Goal: Task Accomplishment & Management: Manage account settings

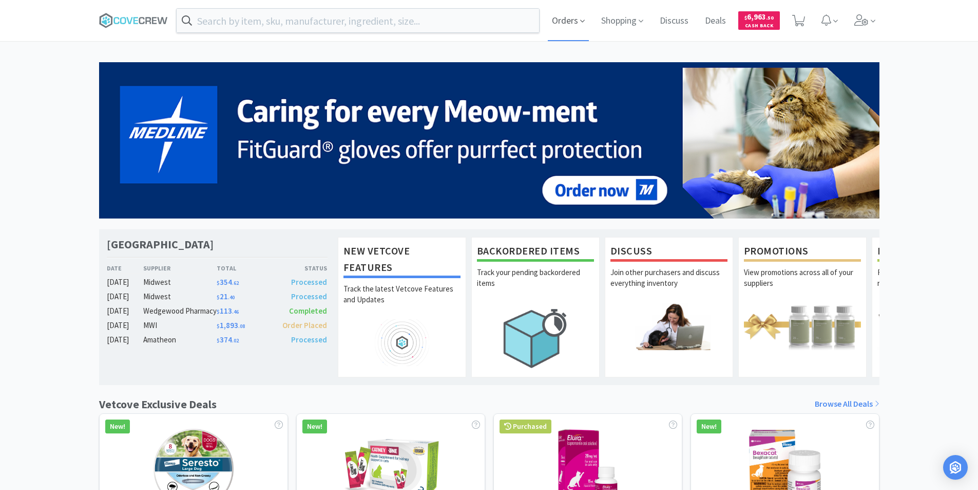
click at [565, 22] on span "Orders" at bounding box center [568, 20] width 41 height 41
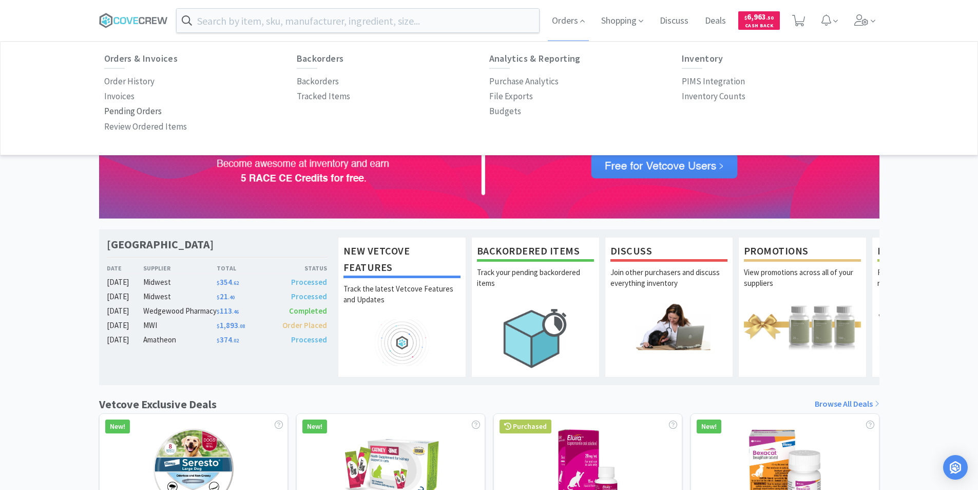
click at [138, 110] on p "Pending Orders" at bounding box center [133, 111] width 58 height 14
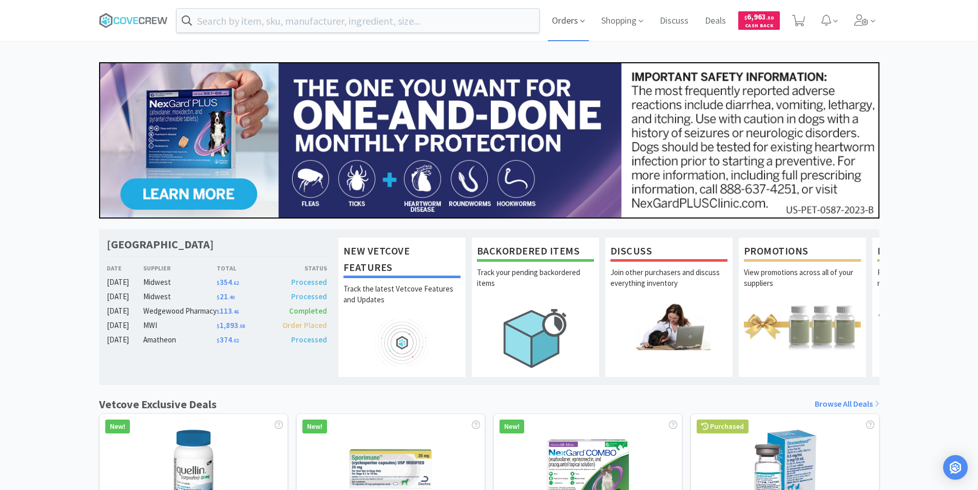
click at [571, 25] on span "Orders" at bounding box center [568, 20] width 41 height 41
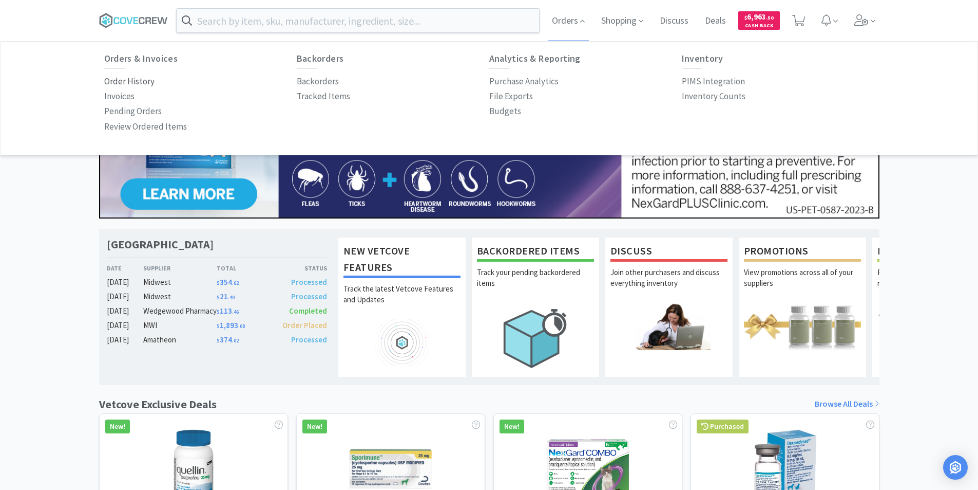
click at [133, 81] on p "Order History" at bounding box center [129, 81] width 50 height 14
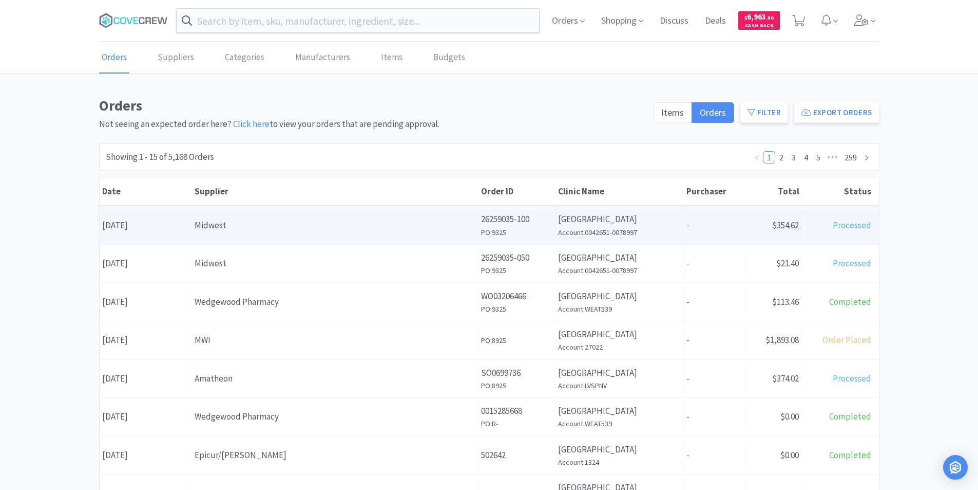
click at [244, 214] on div "Supplier Midwest" at bounding box center [335, 225] width 287 height 26
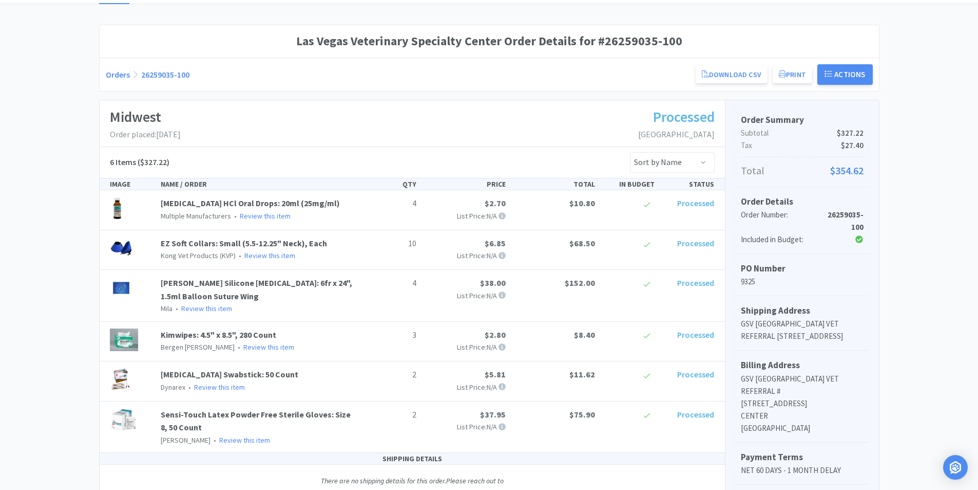
scroll to position [51, 0]
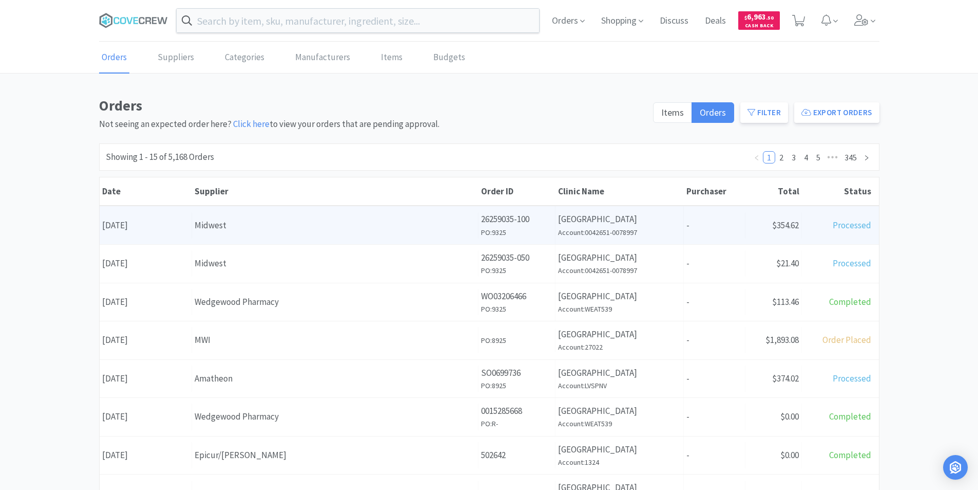
click at [223, 230] on div "Midwest" at bounding box center [335, 225] width 281 height 14
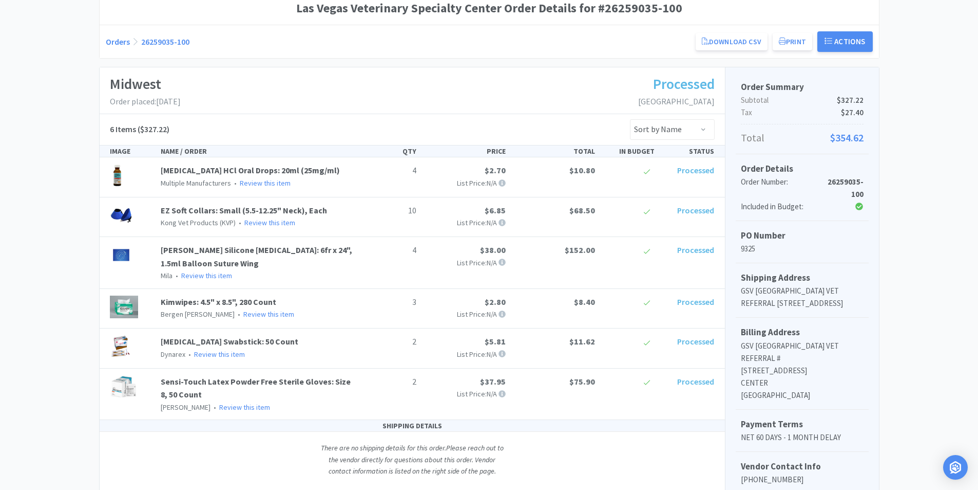
scroll to position [103, 0]
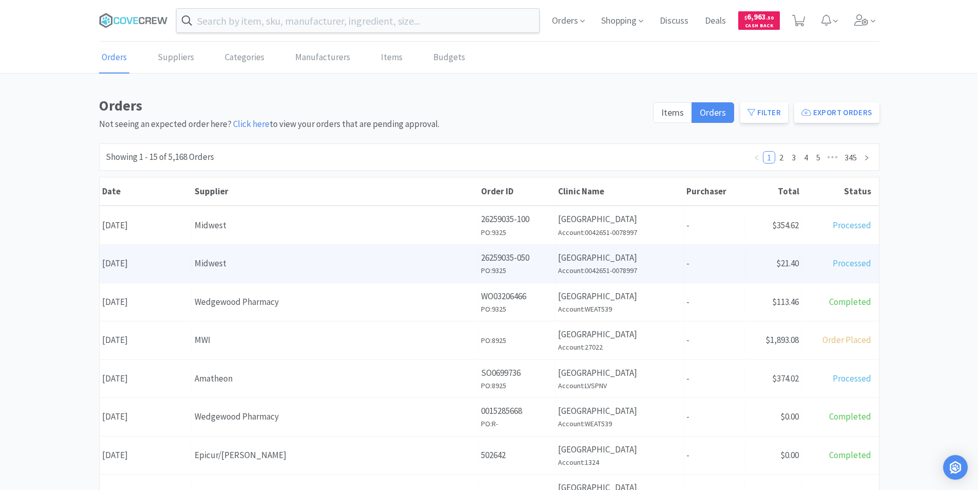
click at [244, 256] on div "Midwest" at bounding box center [335, 263] width 281 height 14
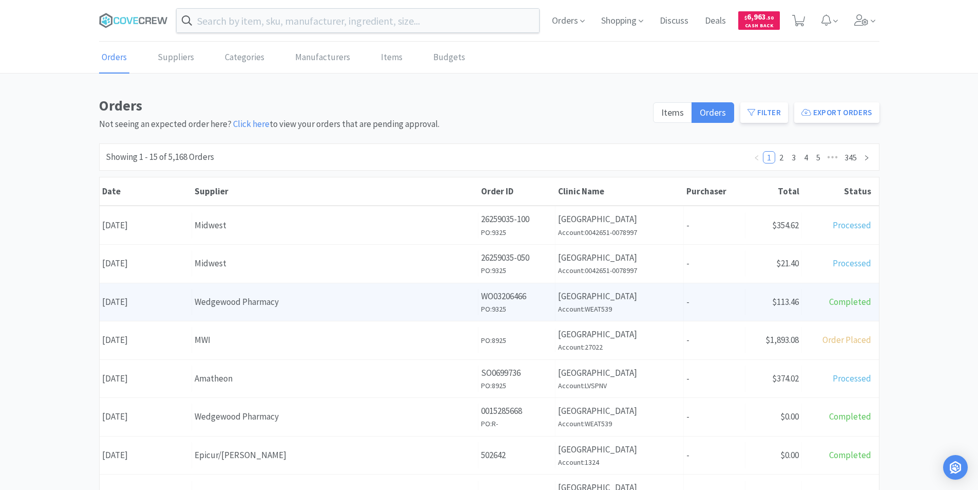
click at [247, 296] on div "Wedgewood Pharmacy" at bounding box center [335, 302] width 281 height 14
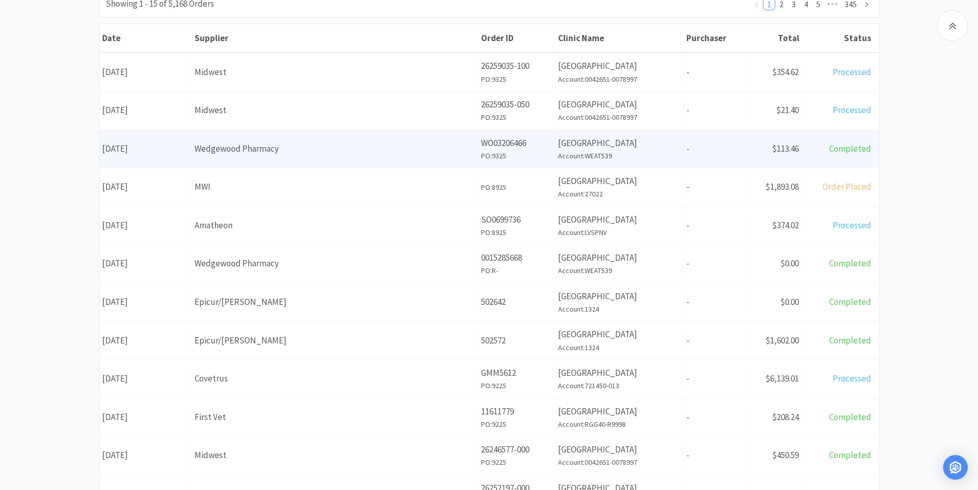
scroll to position [153, 0]
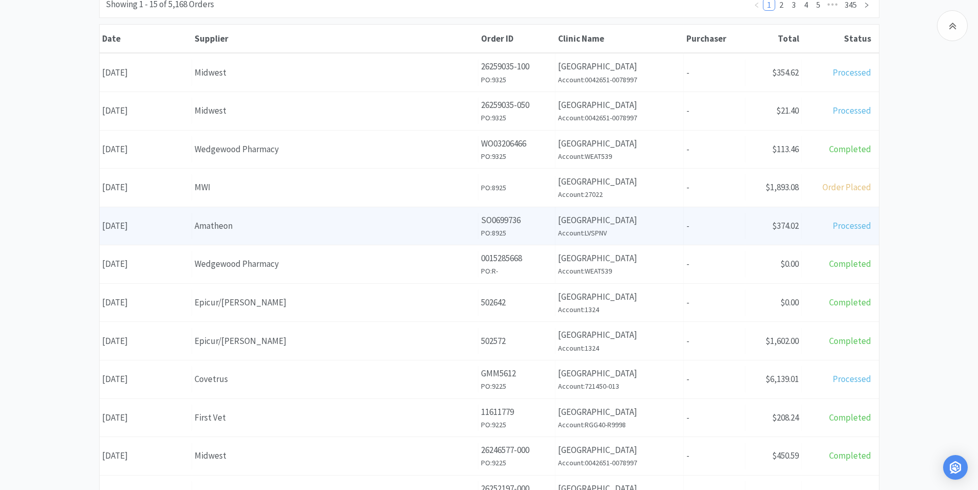
click at [245, 220] on div "Amatheon" at bounding box center [335, 226] width 281 height 14
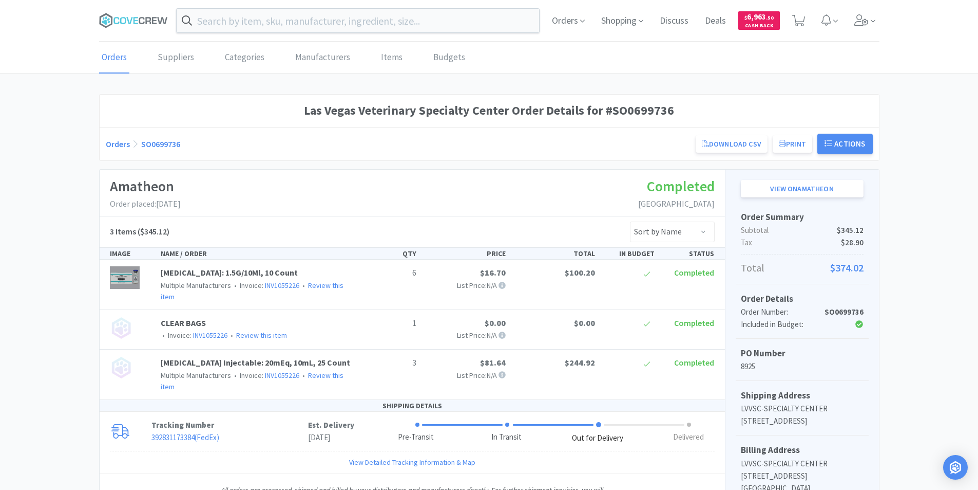
scroll to position [153, 0]
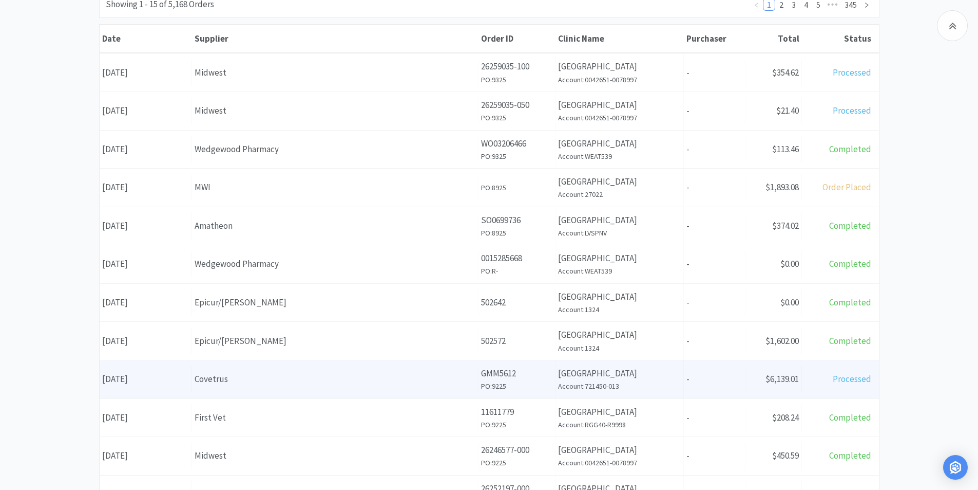
click at [243, 380] on div "Covetrus" at bounding box center [335, 379] width 281 height 14
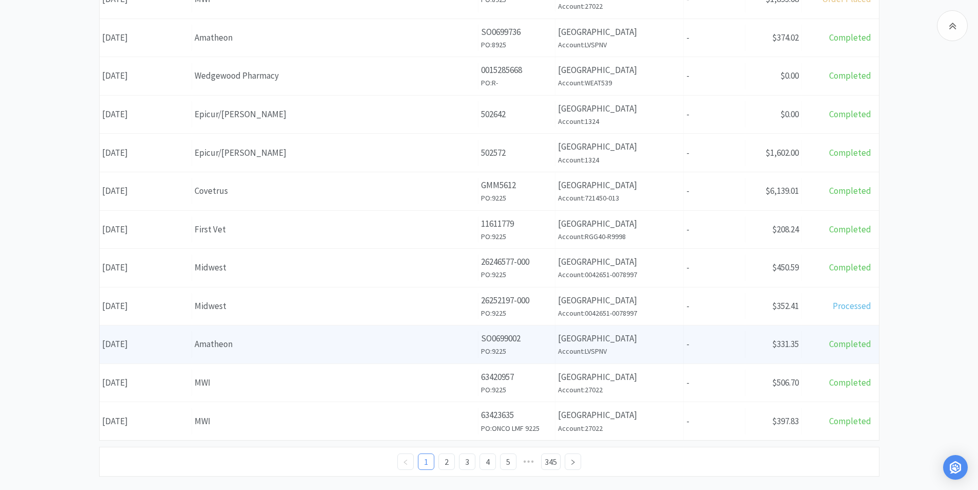
scroll to position [358, 0]
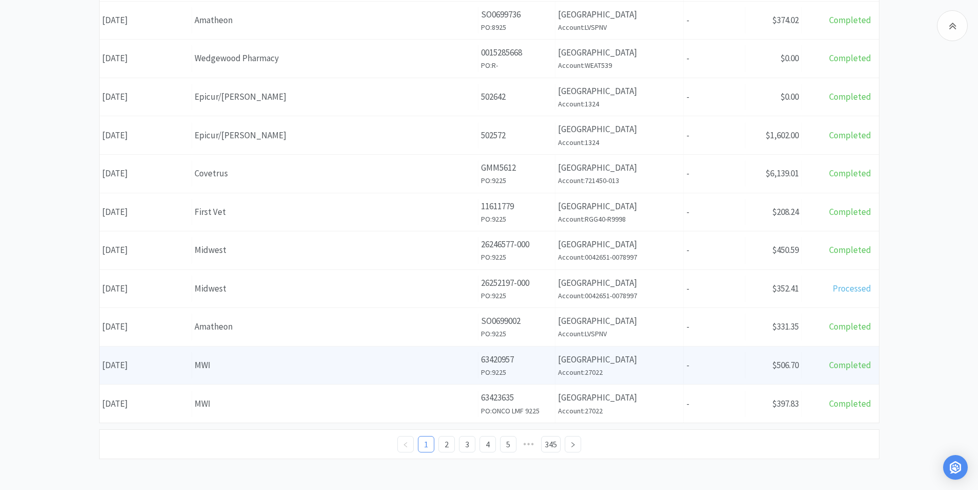
click at [200, 363] on div "MWI" at bounding box center [335, 365] width 281 height 14
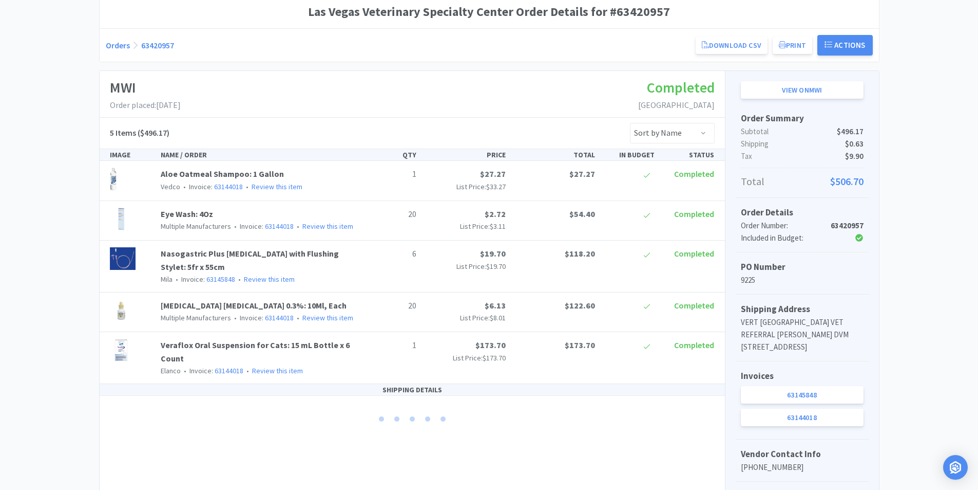
scroll to position [103, 0]
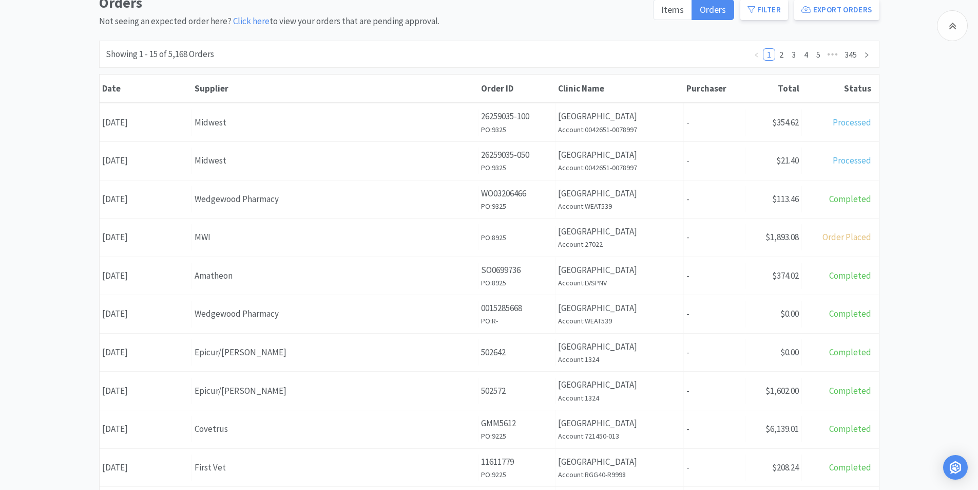
scroll to position [358, 0]
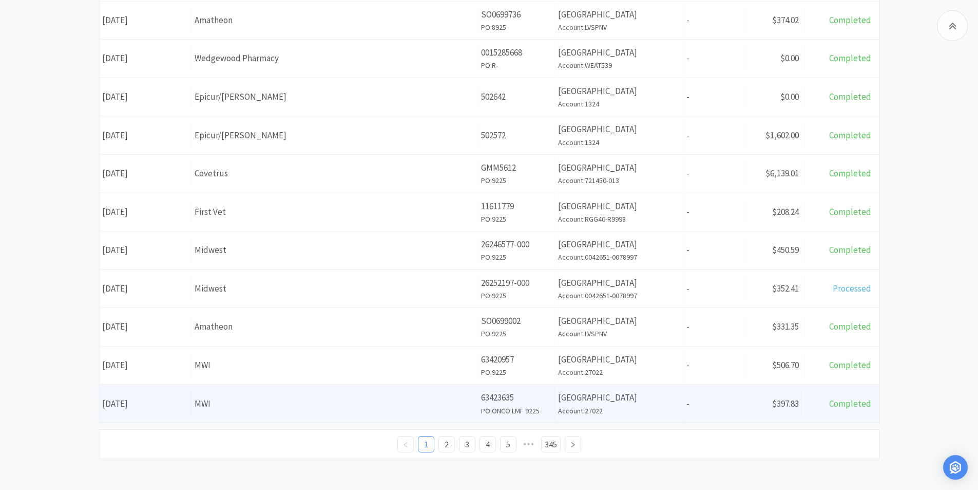
click at [212, 402] on div "MWI" at bounding box center [335, 404] width 281 height 14
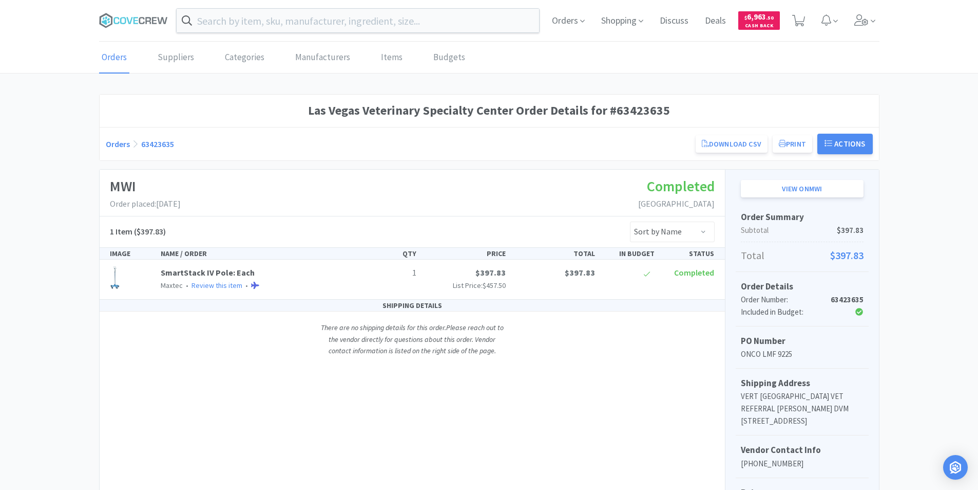
click at [927, 83] on div "Orders Suppliers Categories Manufacturers Items Budgets [GEOGRAPHIC_DATA] Veter…" at bounding box center [489, 301] width 978 height 518
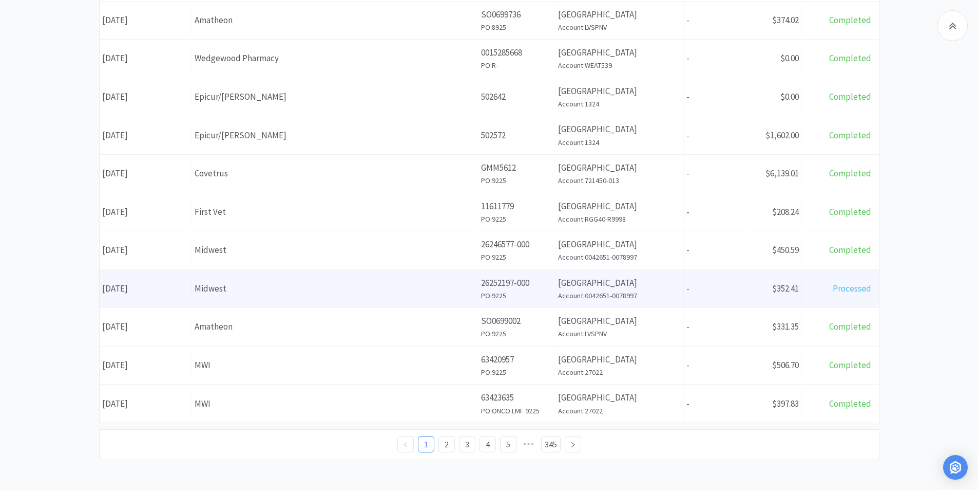
click at [221, 280] on div "Supplier Midwest" at bounding box center [335, 288] width 287 height 26
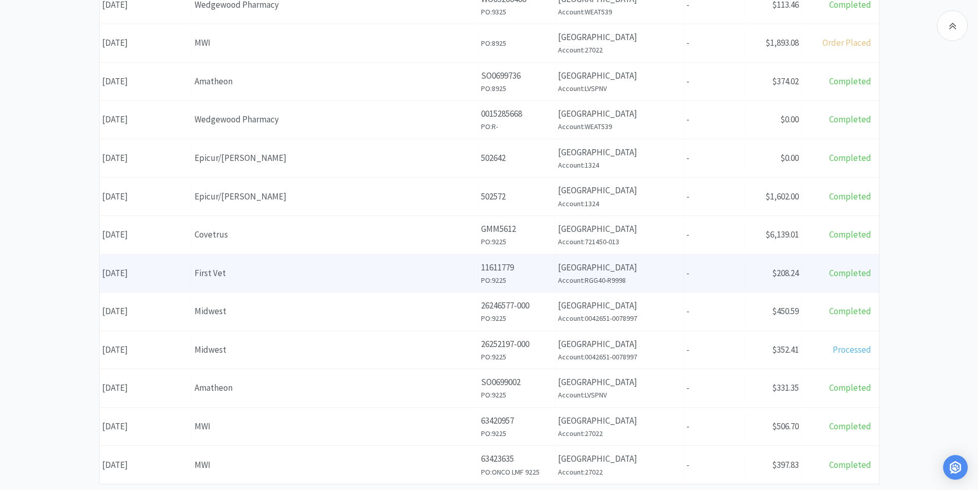
scroll to position [153, 0]
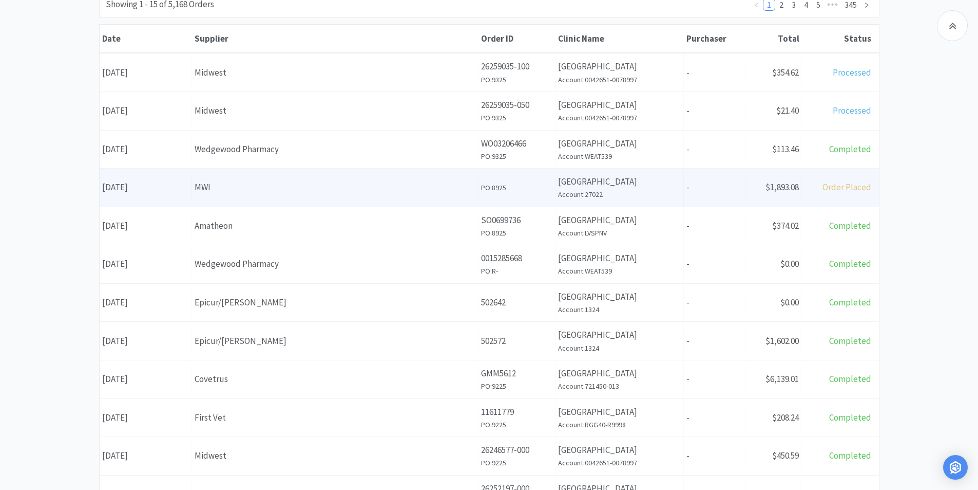
click at [231, 197] on div "Supplier MWI" at bounding box center [335, 187] width 287 height 26
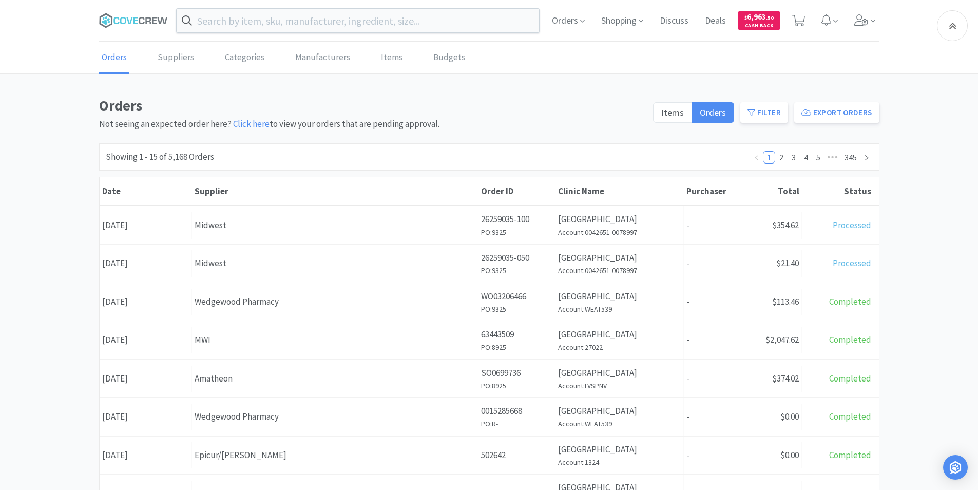
scroll to position [153, 0]
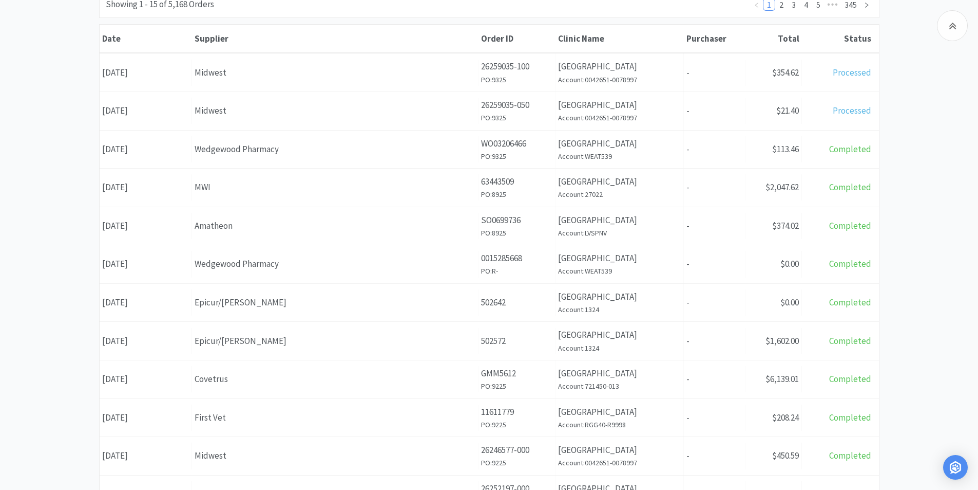
click at [905, 93] on div "Orders Not seeing an expected order here? Click here to view your orders that a…" at bounding box center [489, 302] width 978 height 723
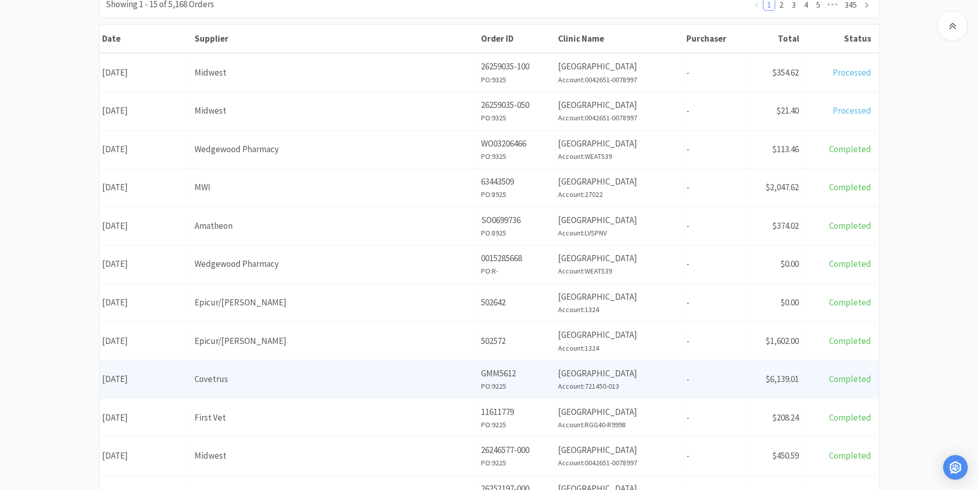
click at [230, 383] on div "Covetrus" at bounding box center [335, 379] width 281 height 14
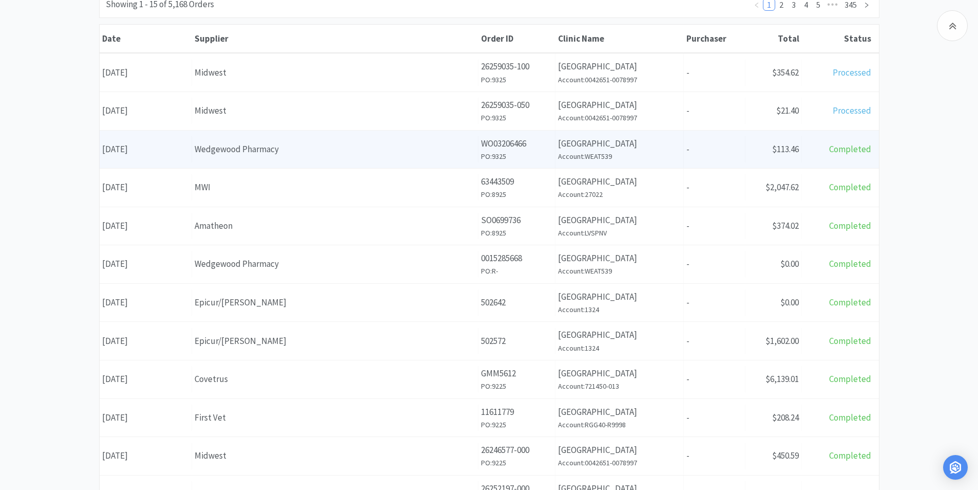
click at [244, 160] on div "Supplier Wedgewood Pharmacy" at bounding box center [335, 149] width 287 height 26
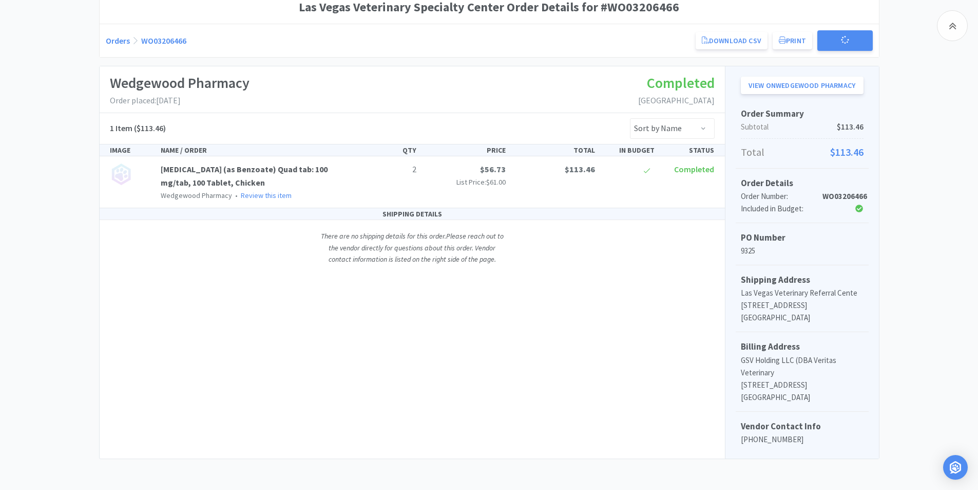
scroll to position [103, 0]
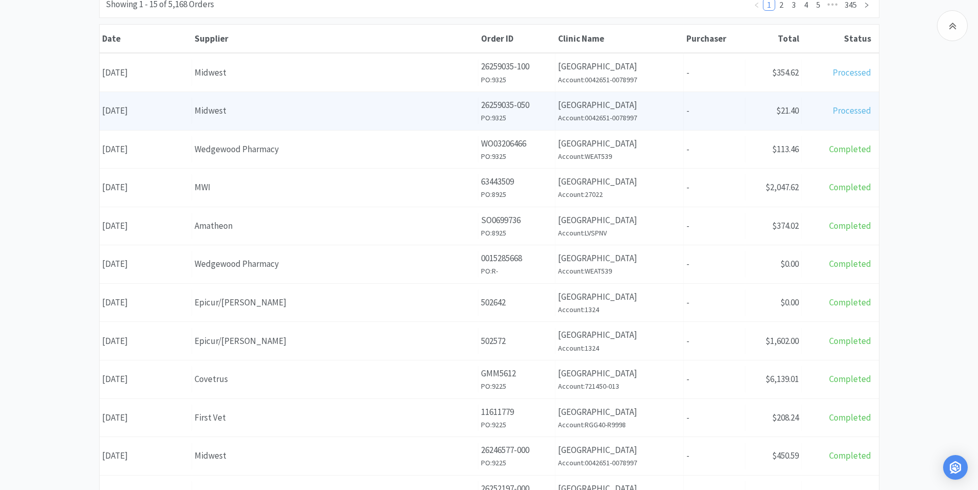
click at [213, 103] on div "Supplier Midwest" at bounding box center [335, 111] width 287 height 26
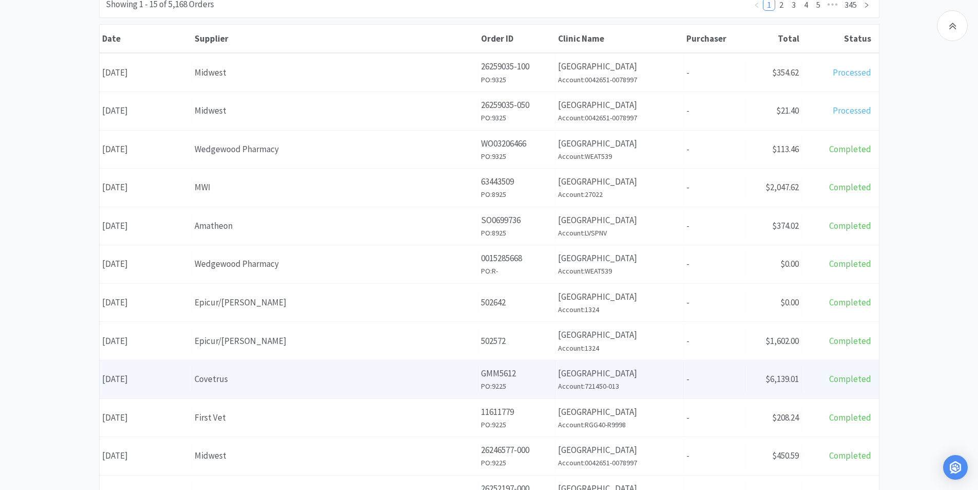
click at [272, 388] on div "Supplier Covetrus" at bounding box center [335, 379] width 287 height 26
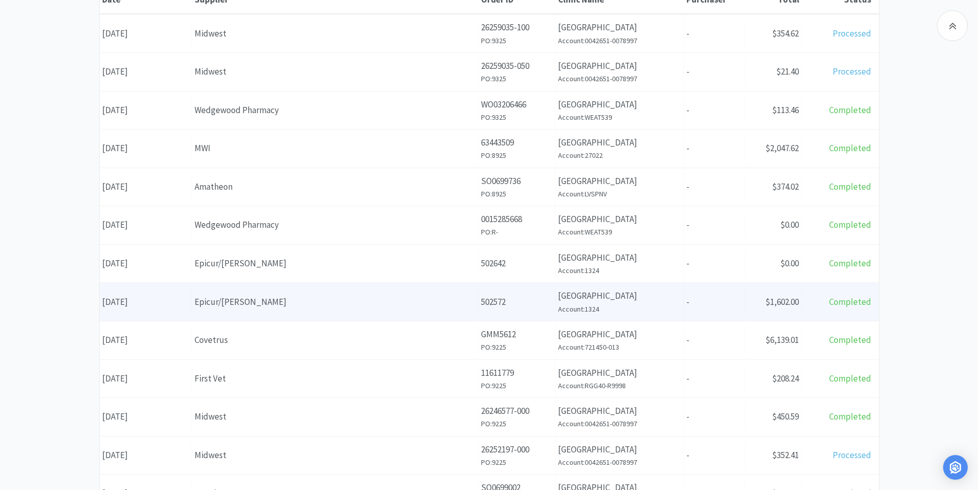
scroll to position [307, 0]
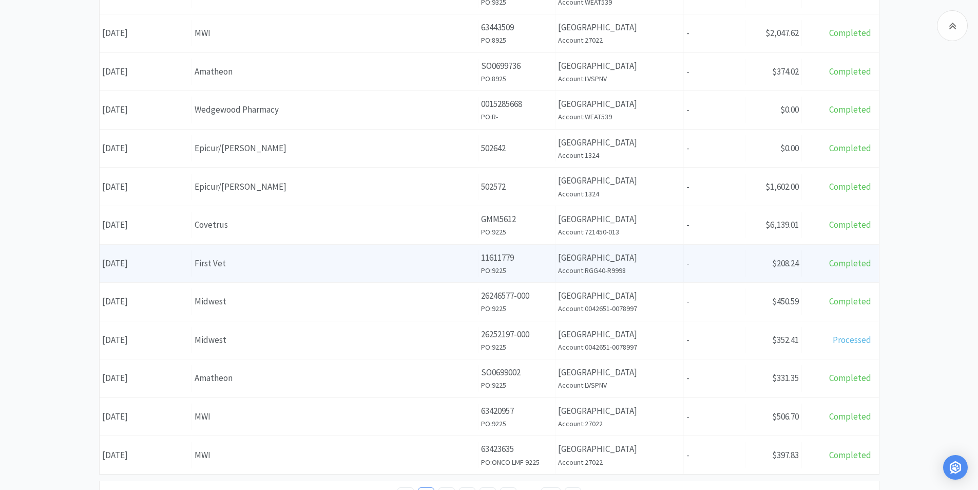
click at [225, 268] on div "First Vet" at bounding box center [335, 263] width 281 height 14
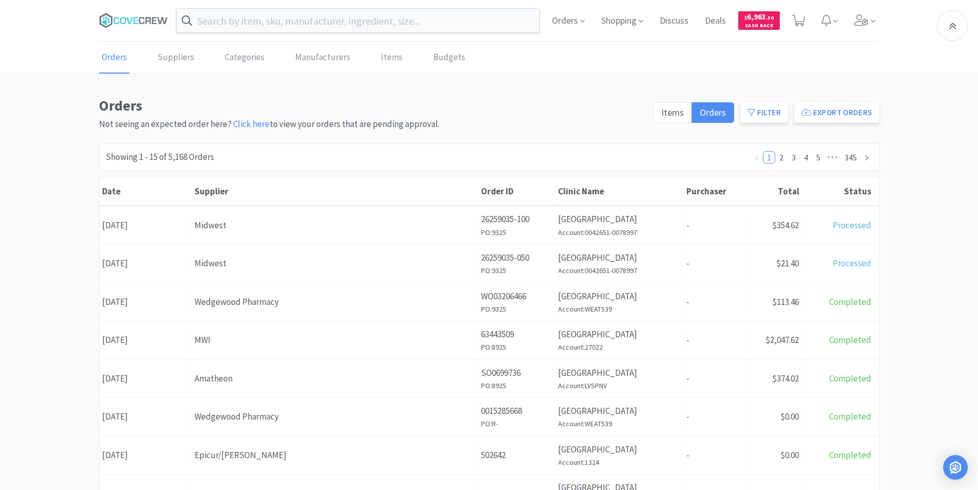
scroll to position [307, 0]
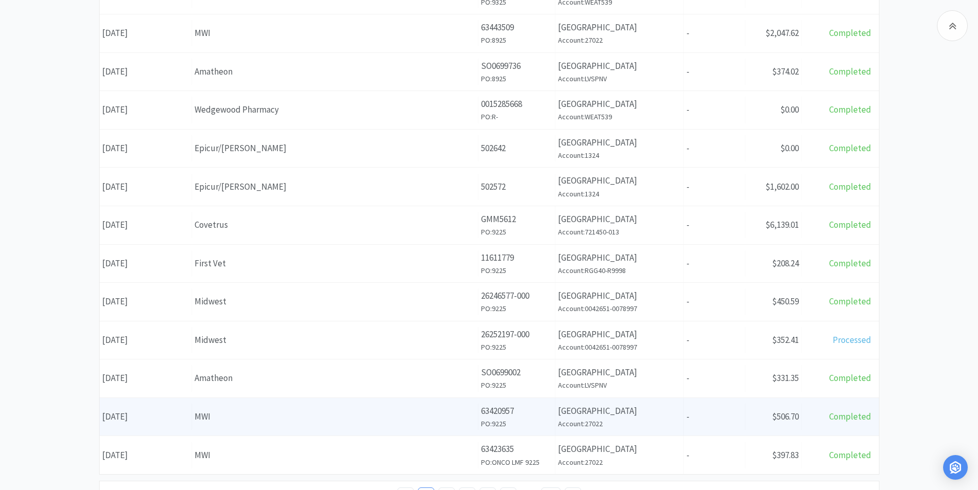
click at [229, 420] on div "MWI" at bounding box center [335, 416] width 281 height 14
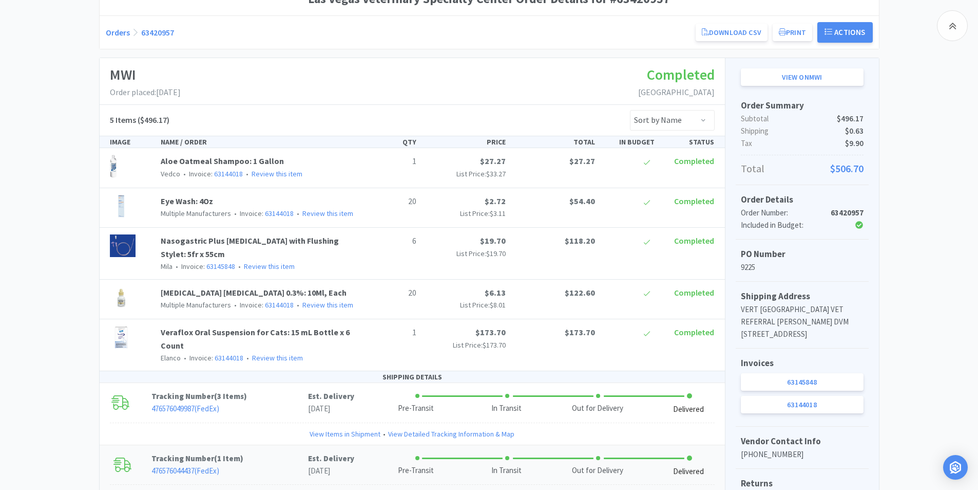
scroll to position [101, 0]
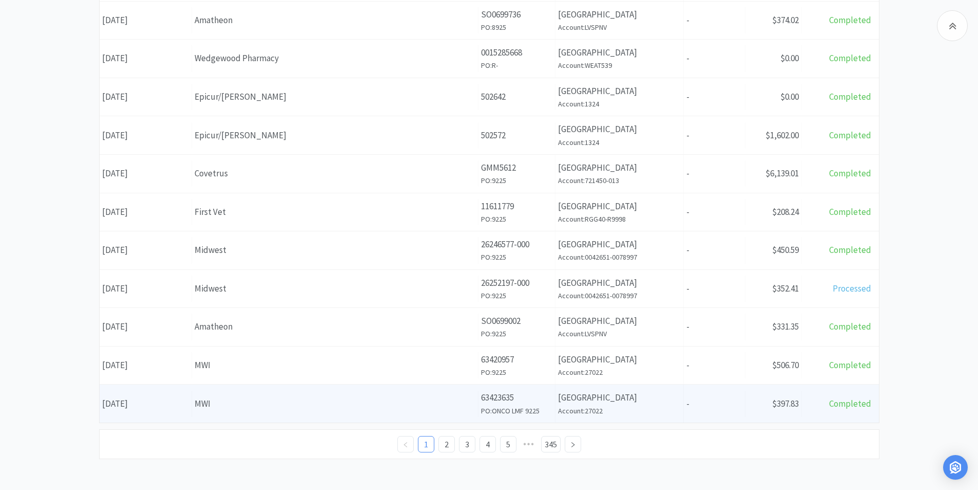
click at [220, 400] on div "MWI" at bounding box center [335, 404] width 281 height 14
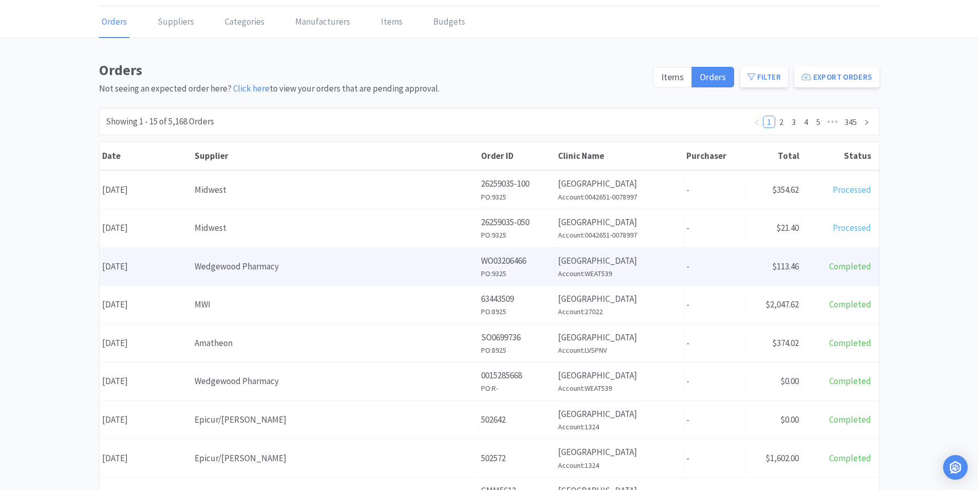
scroll to position [103, 0]
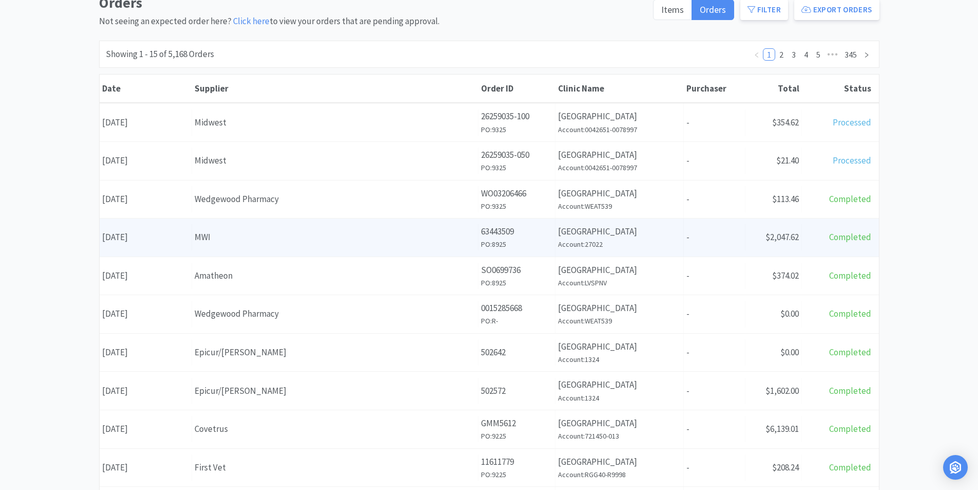
click at [258, 232] on div "MWI" at bounding box center [335, 237] width 281 height 14
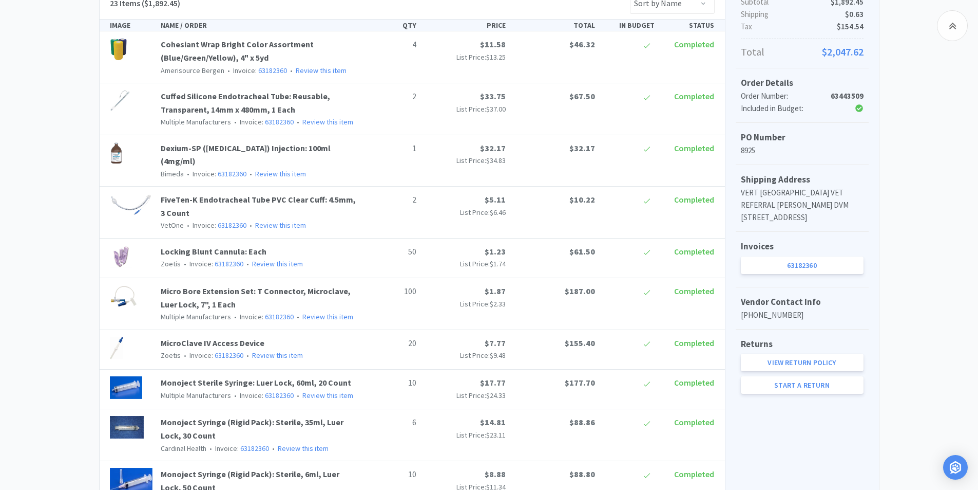
scroll to position [205, 0]
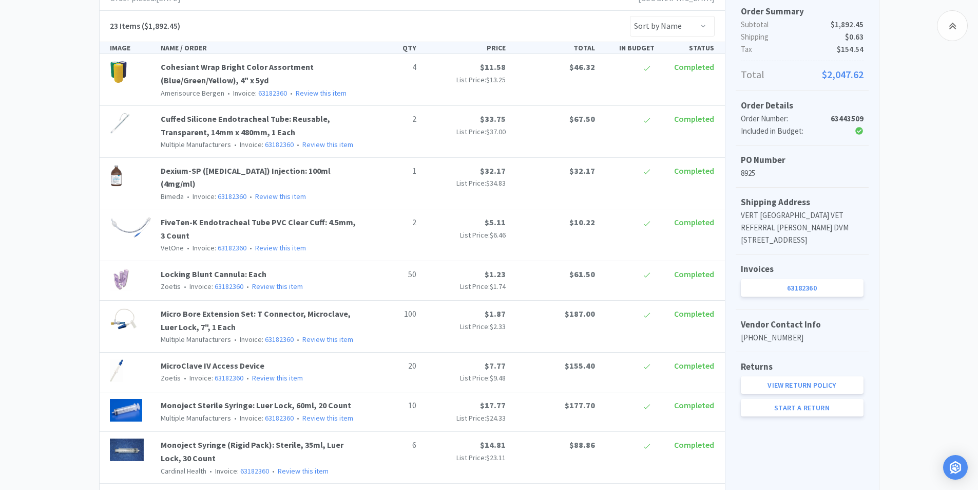
scroll to position [103, 0]
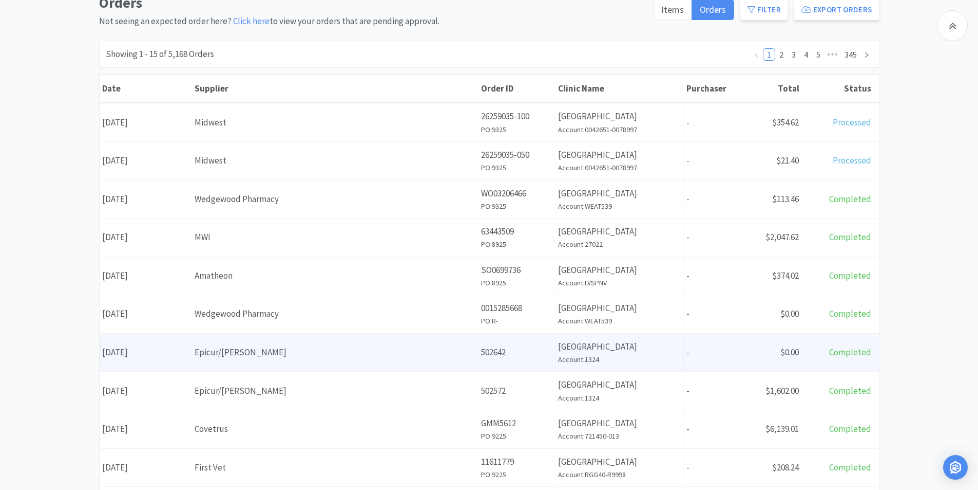
click at [250, 354] on div "Epicur/[PERSON_NAME]" at bounding box center [335, 352] width 281 height 14
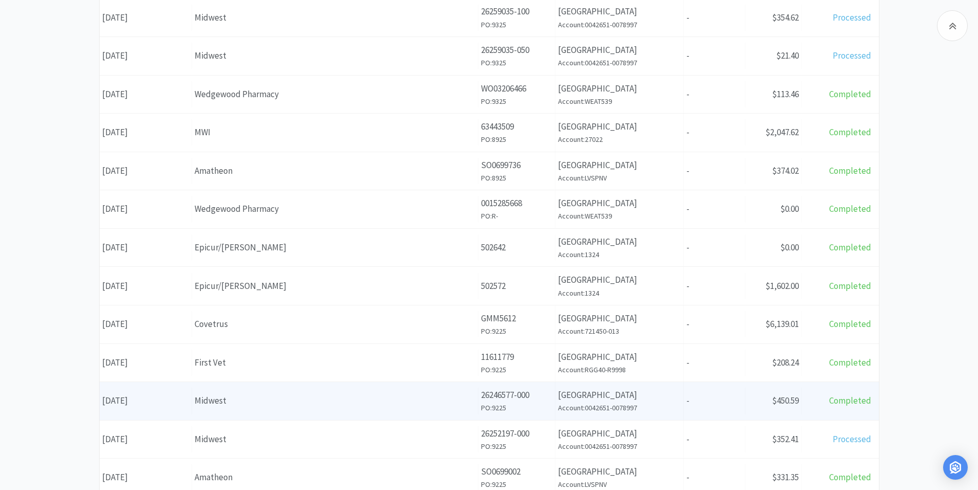
scroll to position [257, 0]
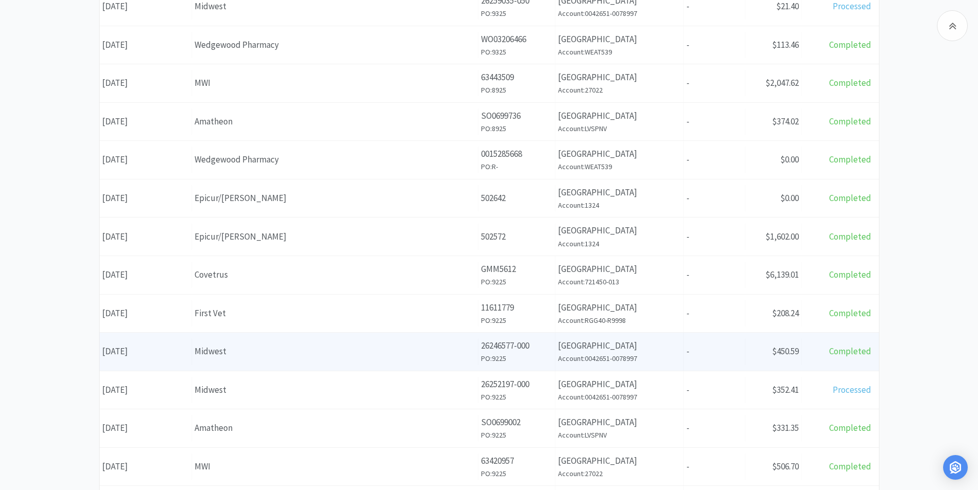
click at [255, 339] on div "Supplier Midwest" at bounding box center [335, 351] width 287 height 26
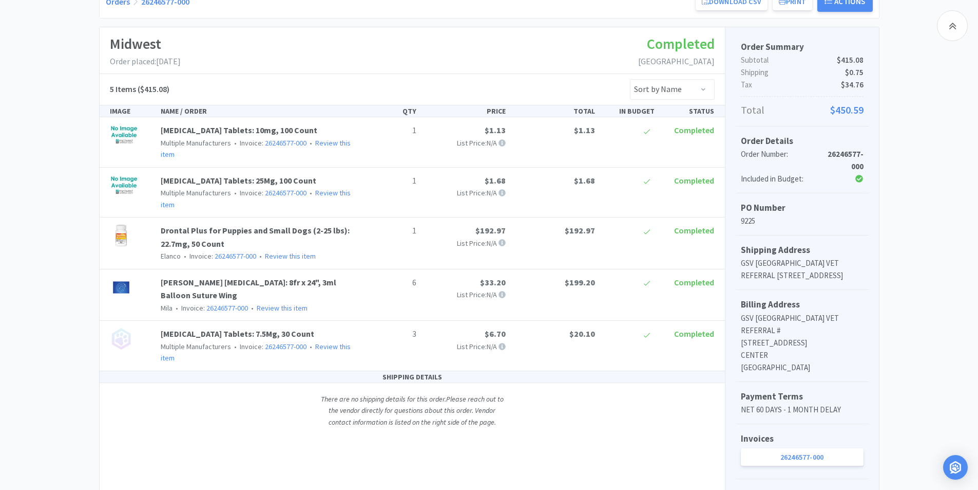
scroll to position [154, 0]
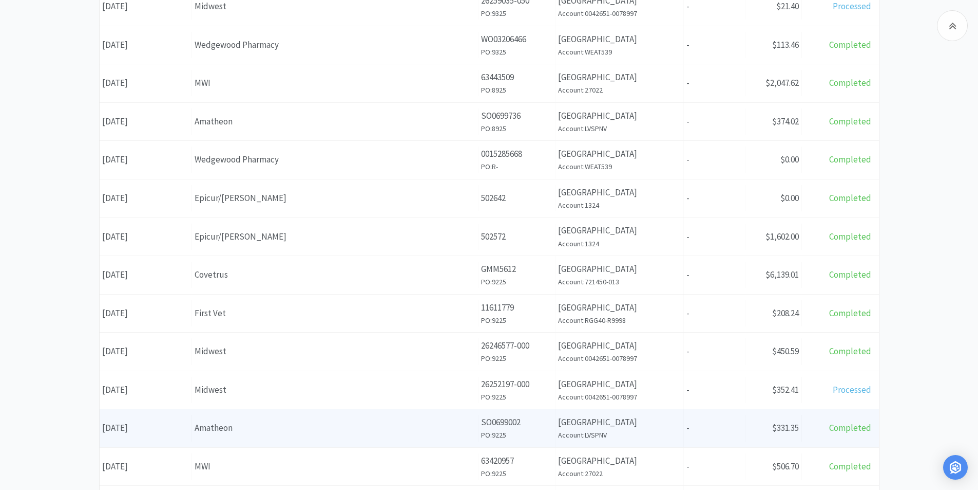
scroll to position [308, 0]
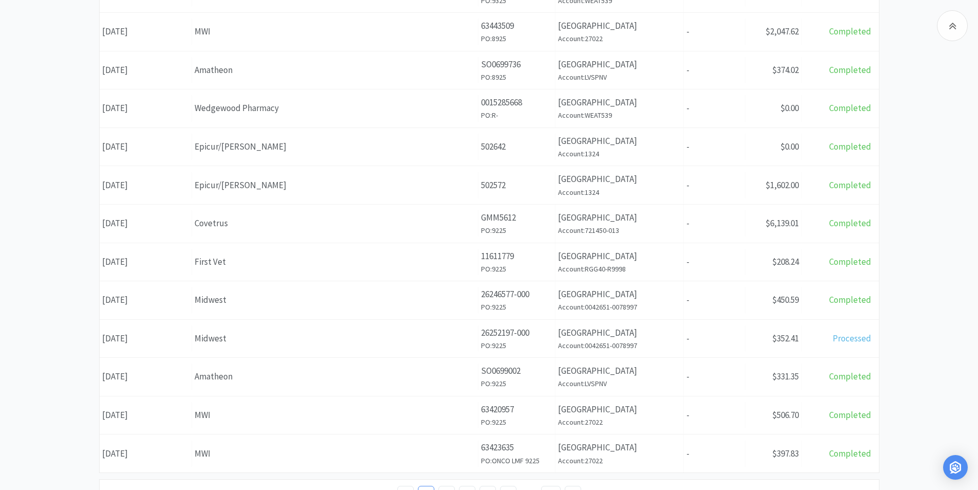
click at [46, 162] on div "Orders Not seeing an expected order here? Click here to view your orders that a…" at bounding box center [489, 147] width 978 height 723
